Goal: Information Seeking & Learning: Learn about a topic

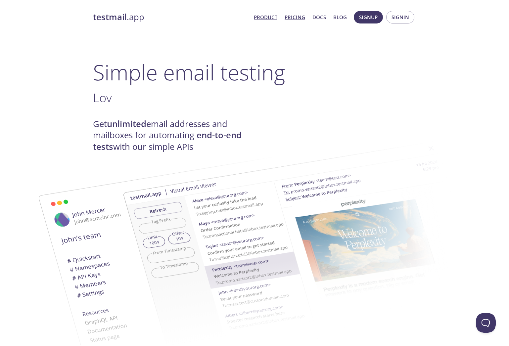
click at [287, 16] on link "Pricing" at bounding box center [295, 17] width 21 height 9
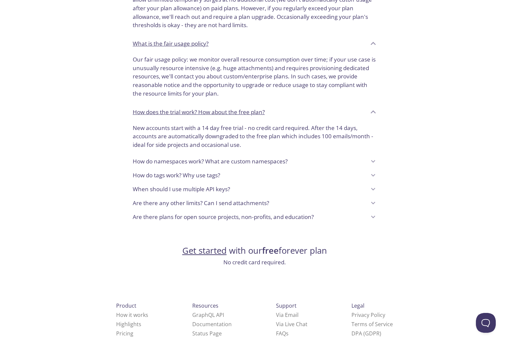
scroll to position [466, 0]
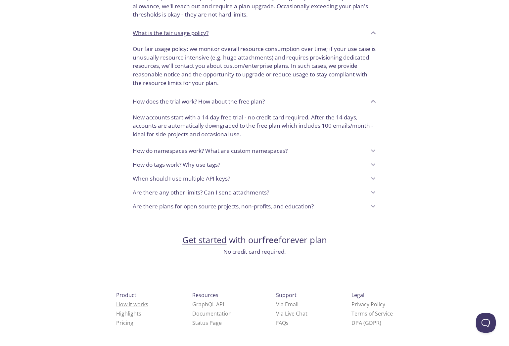
click at [118, 305] on link "How it works" at bounding box center [132, 304] width 32 height 7
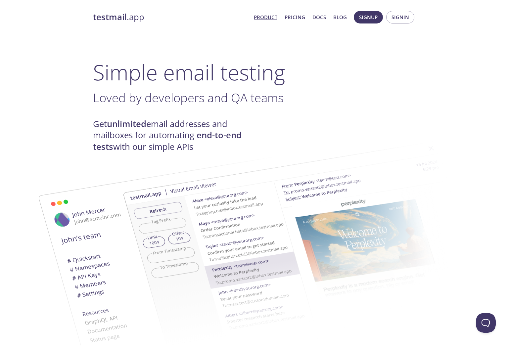
click at [270, 14] on link "Product" at bounding box center [266, 17] width 24 height 9
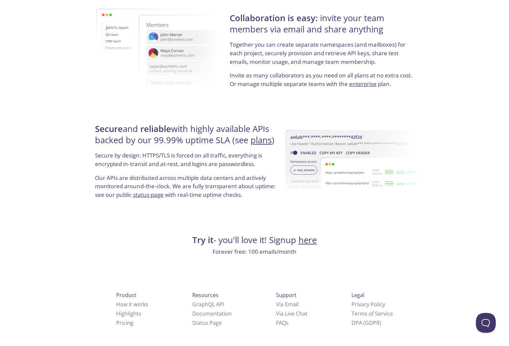
scroll to position [1167, 0]
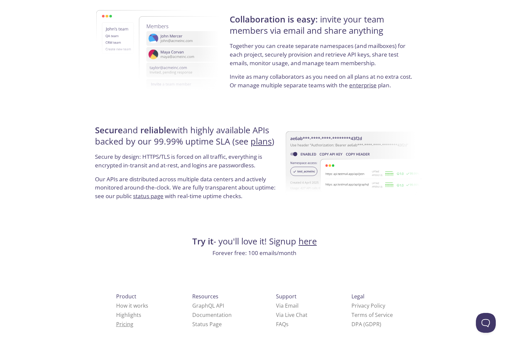
click at [116, 324] on link "Pricing" at bounding box center [124, 324] width 17 height 7
